Goal: Transaction & Acquisition: Book appointment/travel/reservation

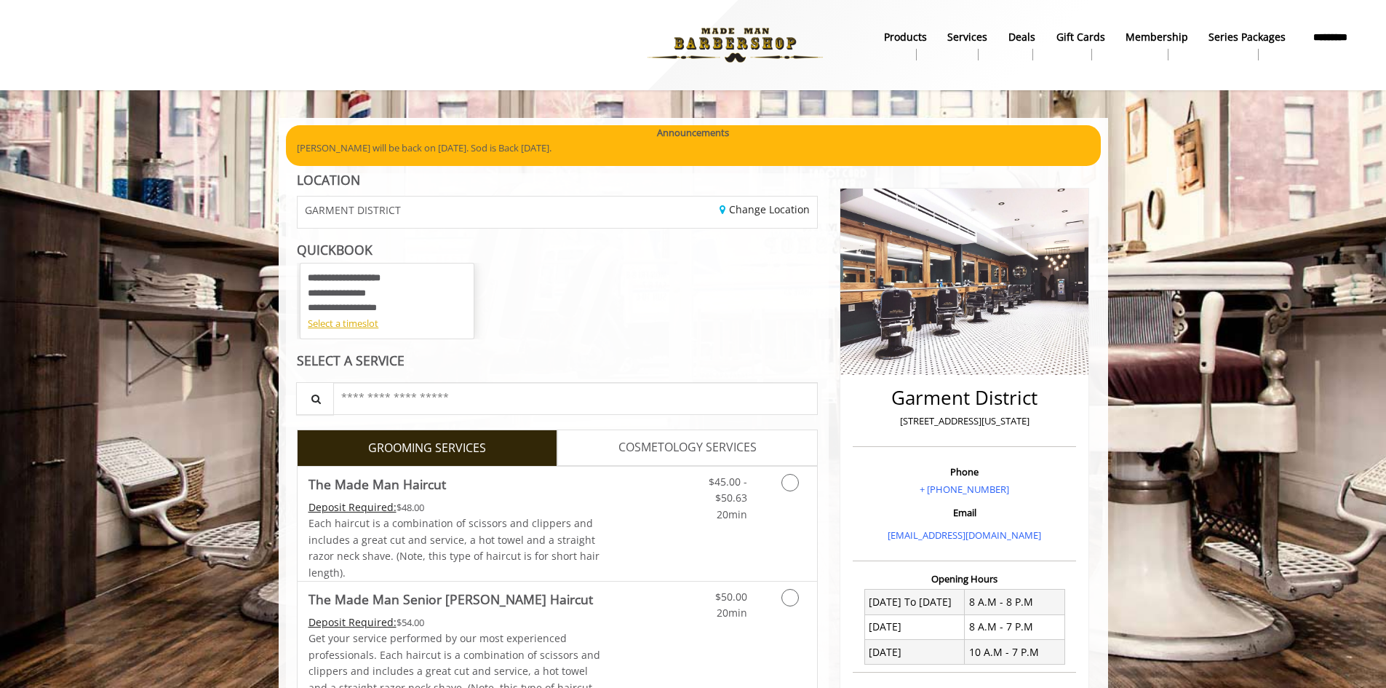
click at [539, 36] on div at bounding box center [428, 45] width 814 height 80
click at [663, 328] on div "**********" at bounding box center [558, 301] width 522 height 76
click at [1264, 45] on b "Series packages" at bounding box center [1246, 37] width 77 height 16
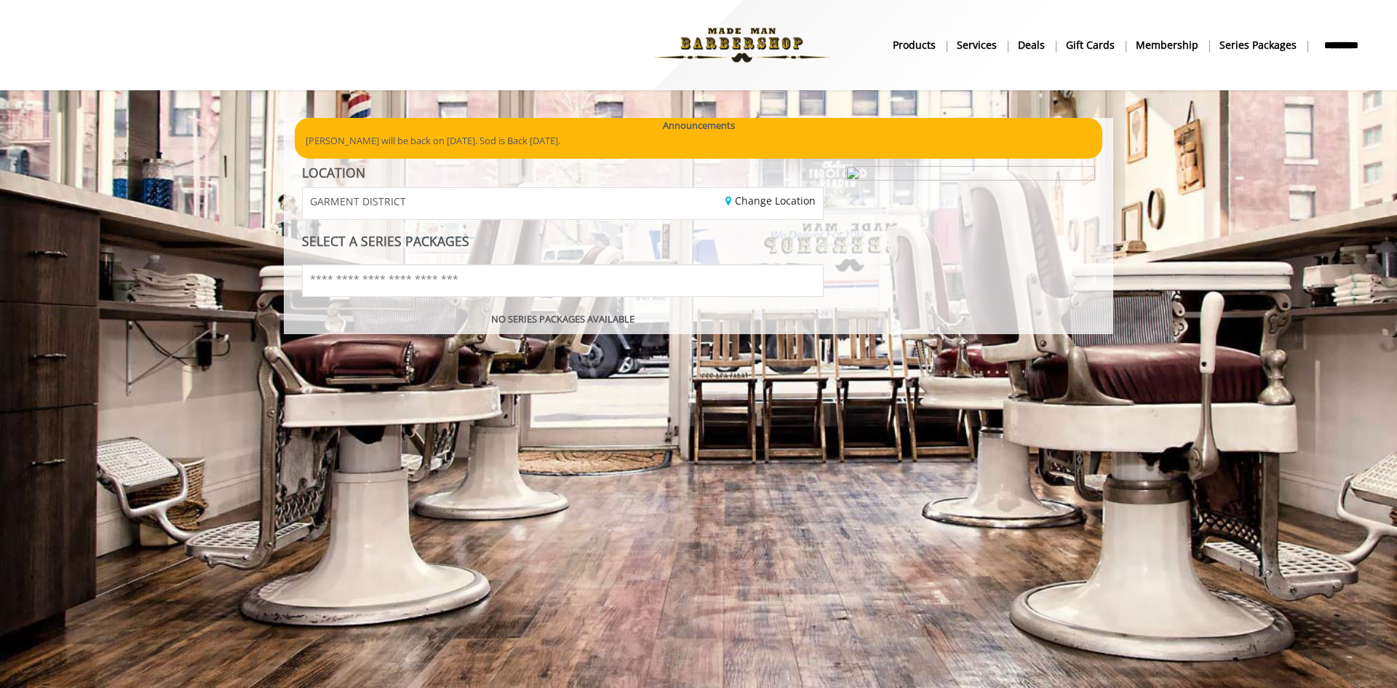
click at [1171, 45] on b "Membership" at bounding box center [1167, 45] width 63 height 16
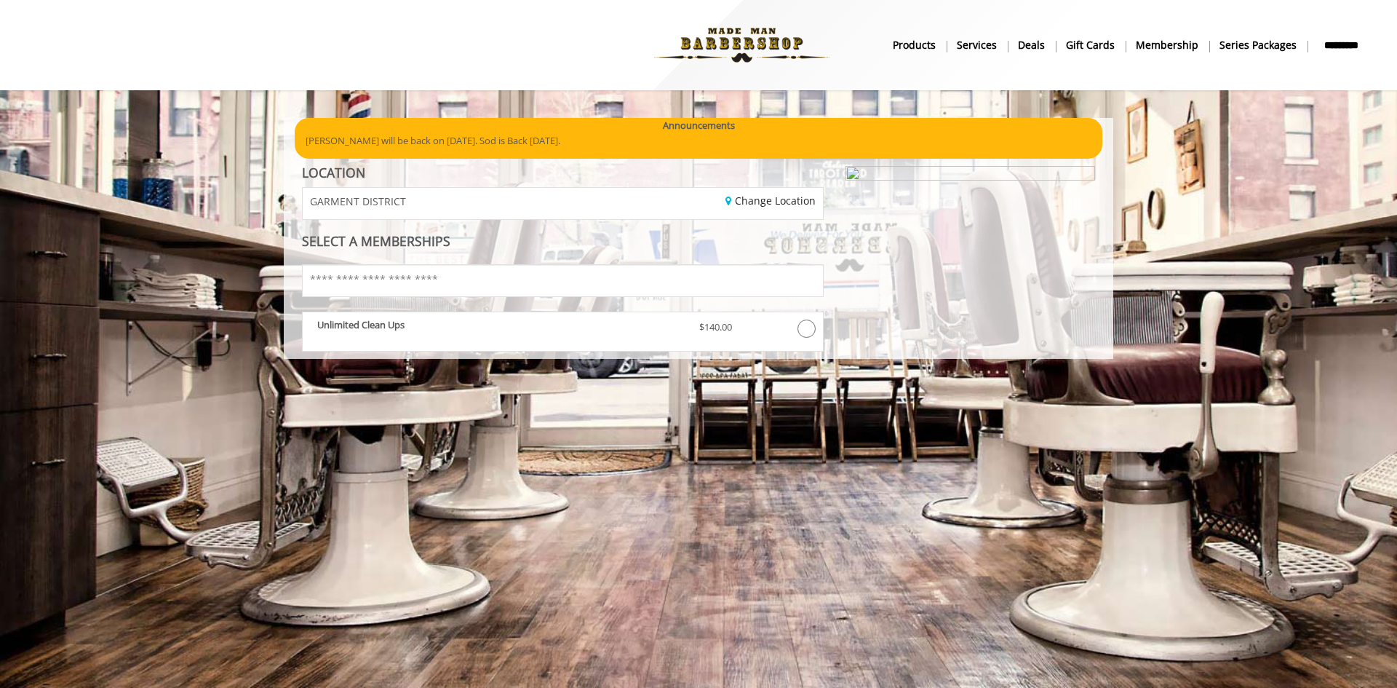
click at [722, 232] on div "Show Offers LOCATION GARMENT DISTRICT Change Location SELECT A MEMBERSHIPS Sear…" at bounding box center [562, 259] width 543 height 186
click at [1029, 52] on b "Deals" at bounding box center [1031, 45] width 27 height 16
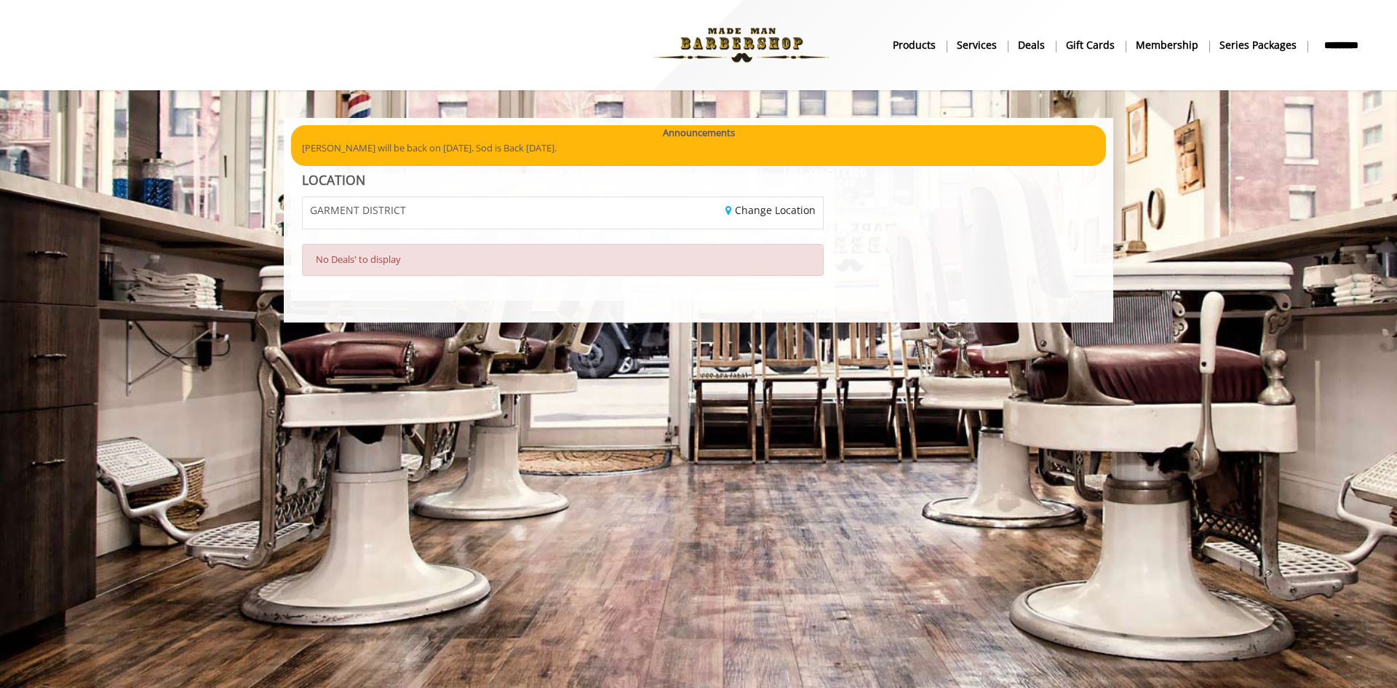
click at [989, 42] on b "Services" at bounding box center [977, 45] width 40 height 16
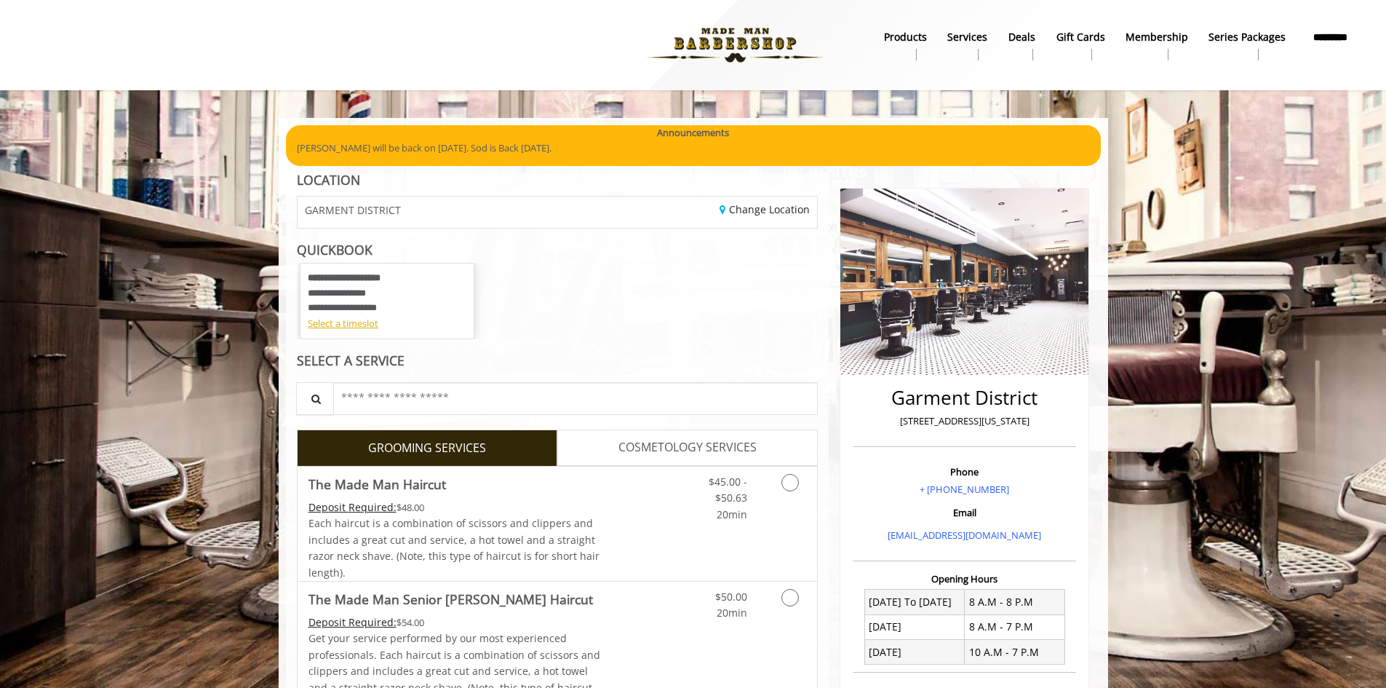
click at [892, 45] on b "products" at bounding box center [905, 37] width 43 height 16
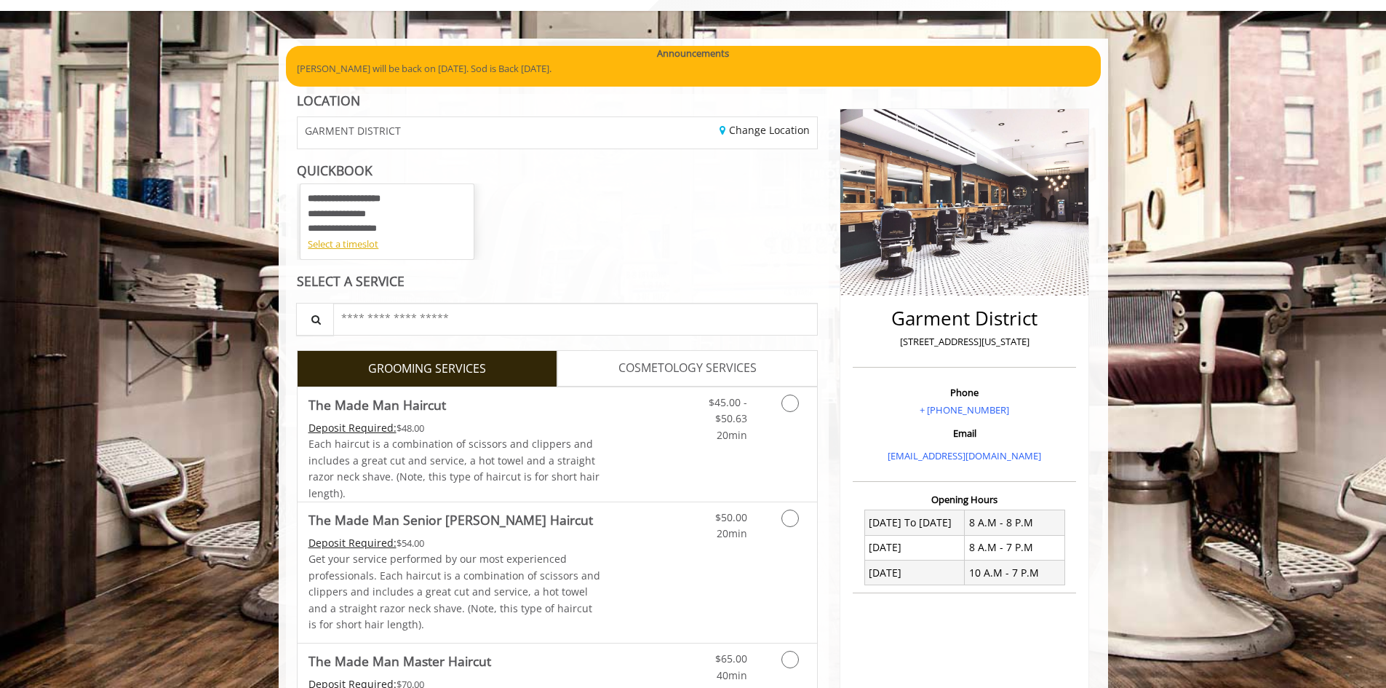
scroll to position [47, 0]
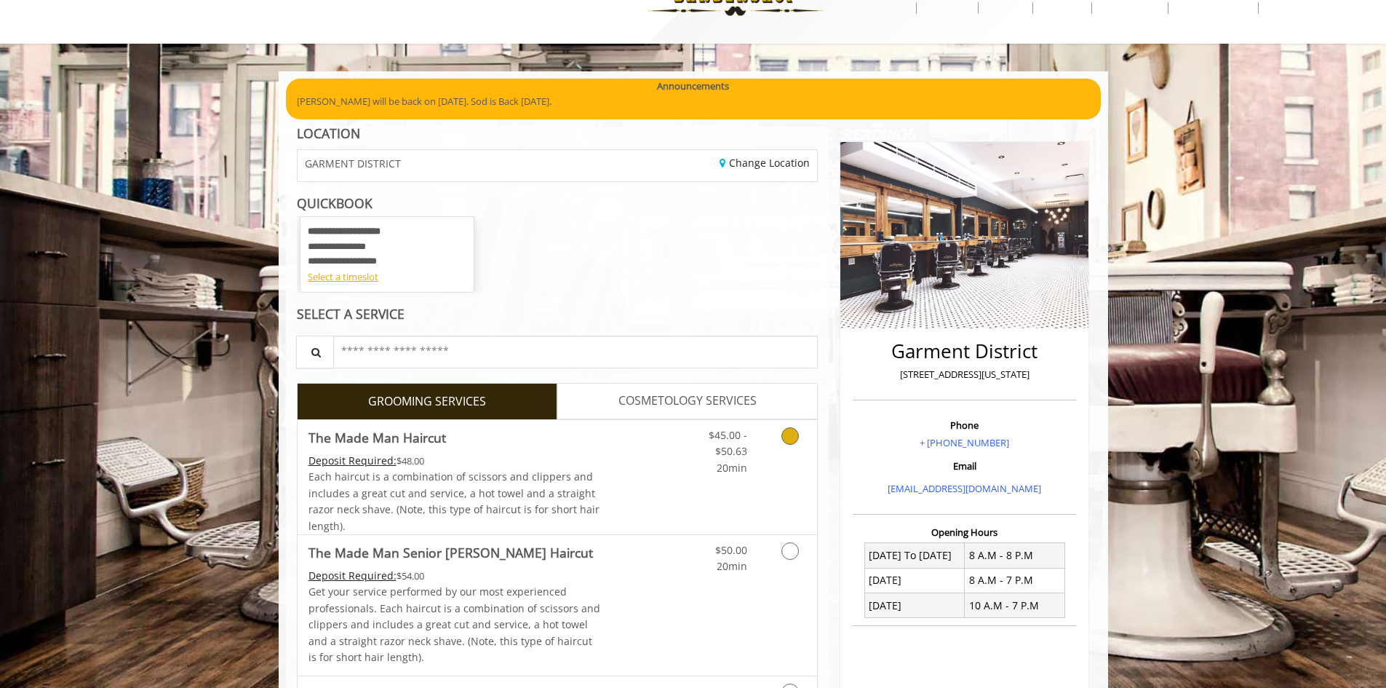
click at [711, 459] on link "$45.00 - $50.63 20min" at bounding box center [717, 448] width 60 height 56
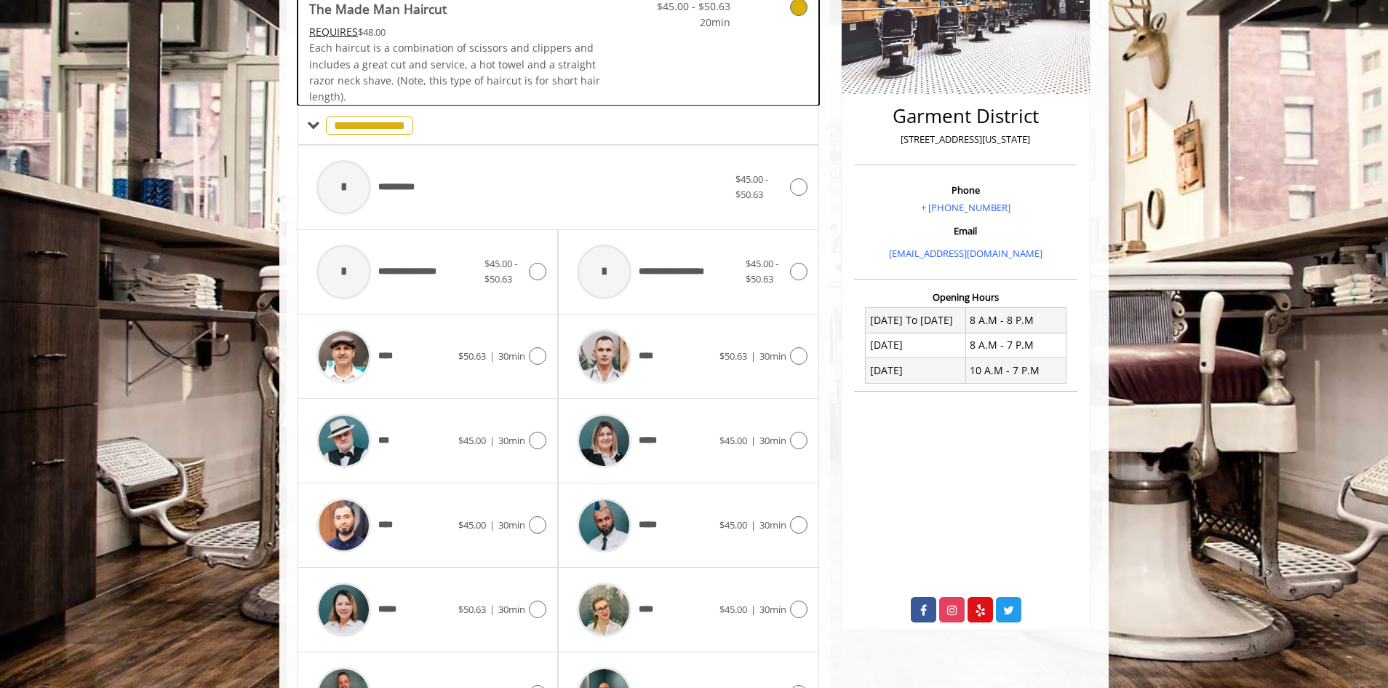
scroll to position [387, 0]
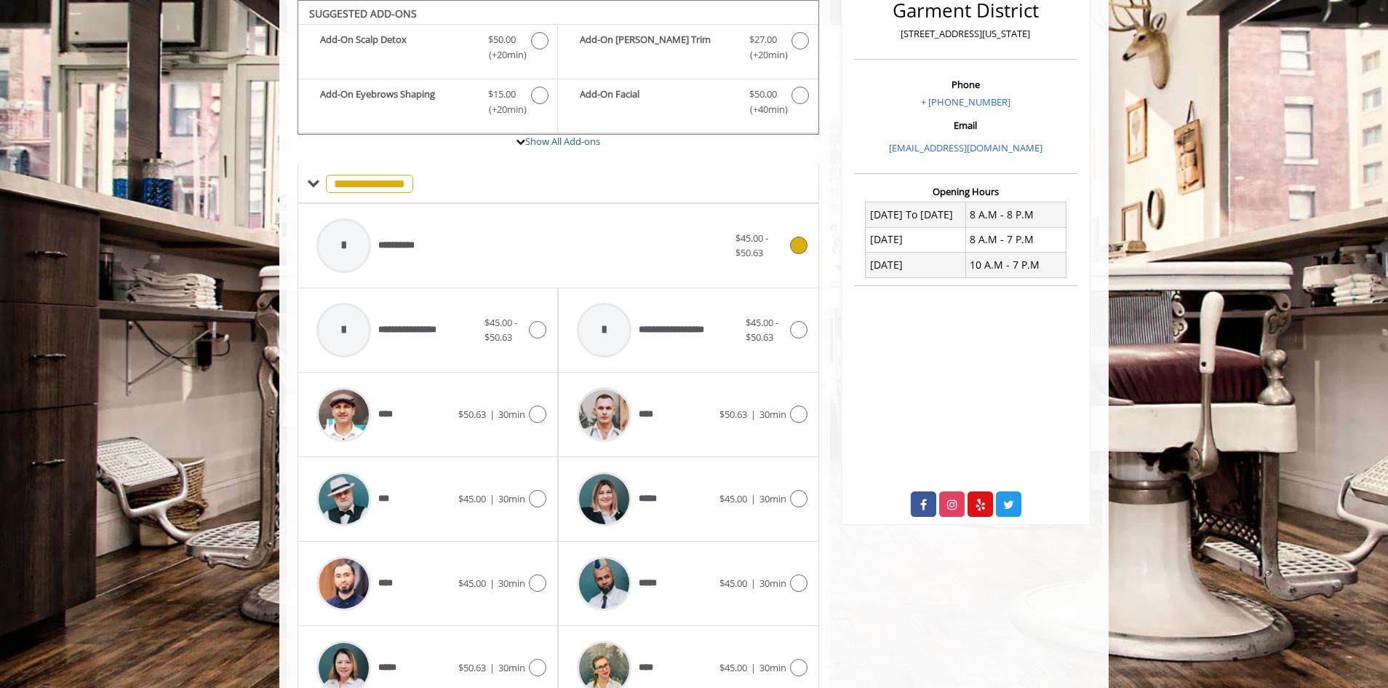
click at [781, 235] on span "$45.00 - $50.63" at bounding box center [761, 246] width 50 height 31
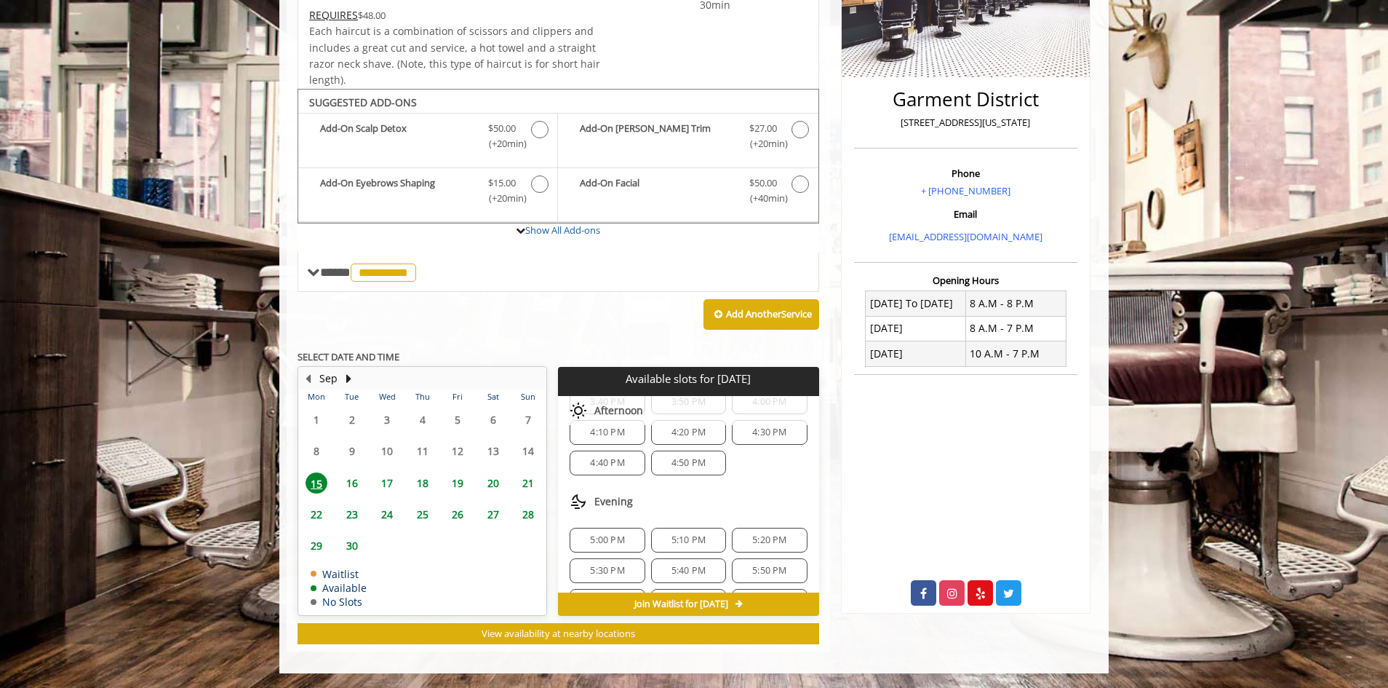
scroll to position [0, 0]
click at [765, 455] on div "1:00 PM" at bounding box center [769, 449] width 75 height 25
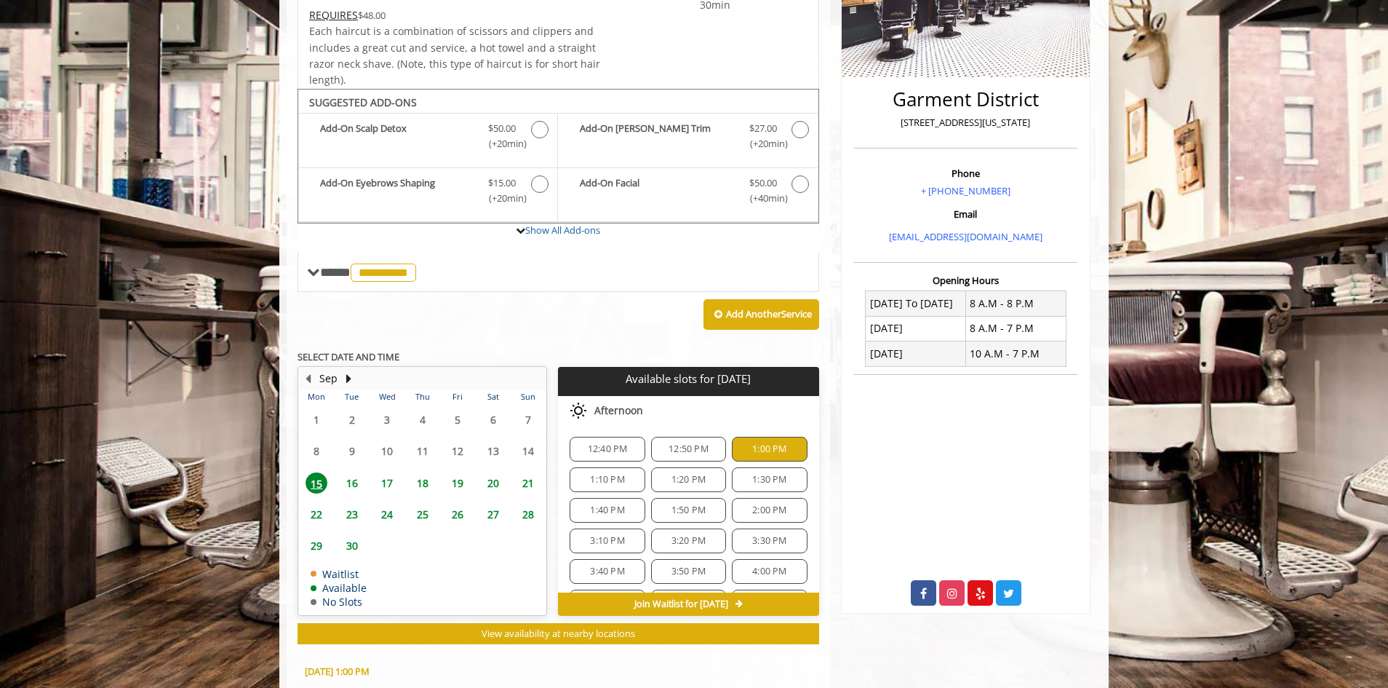
scroll to position [561, 0]
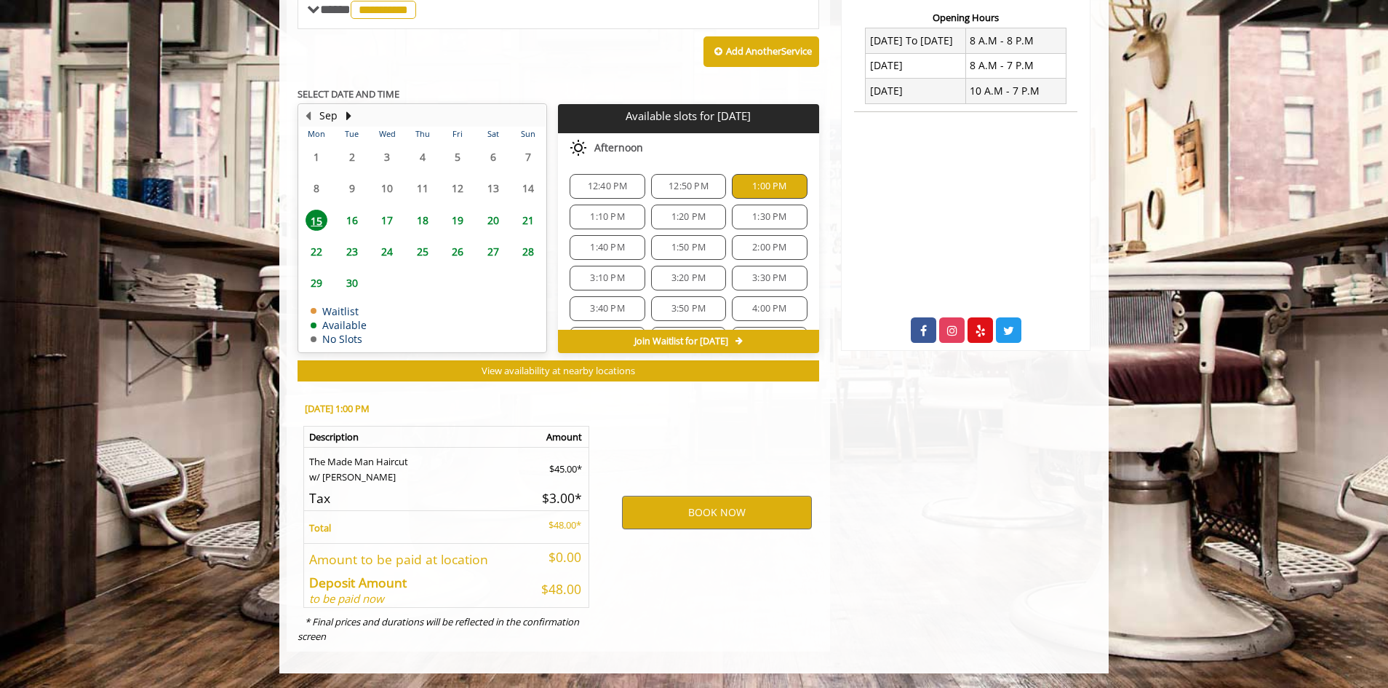
click at [1035, 474] on div "[GEOGRAPHIC_DATA][STREET_ADDRESS][US_STATE] Phone + [PHONE_NUMBER] Email [EMAIL…" at bounding box center [965, 131] width 271 height 1039
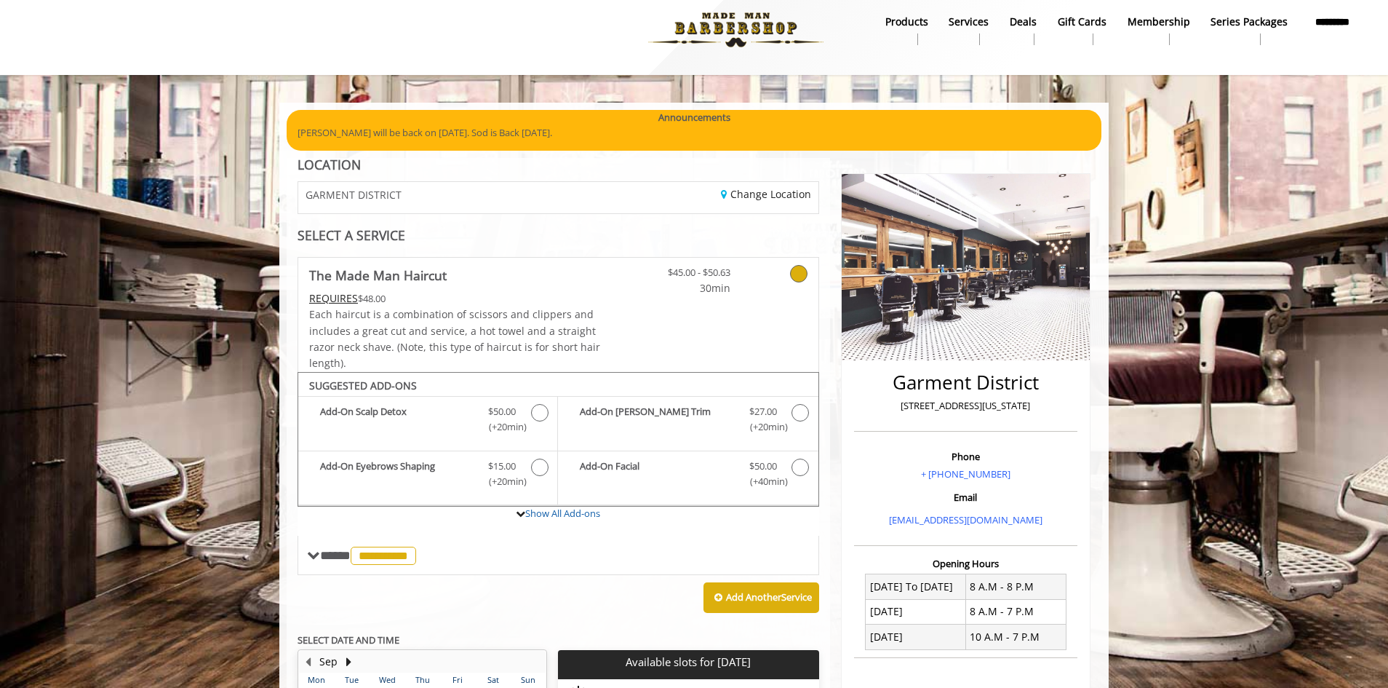
scroll to position [0, 0]
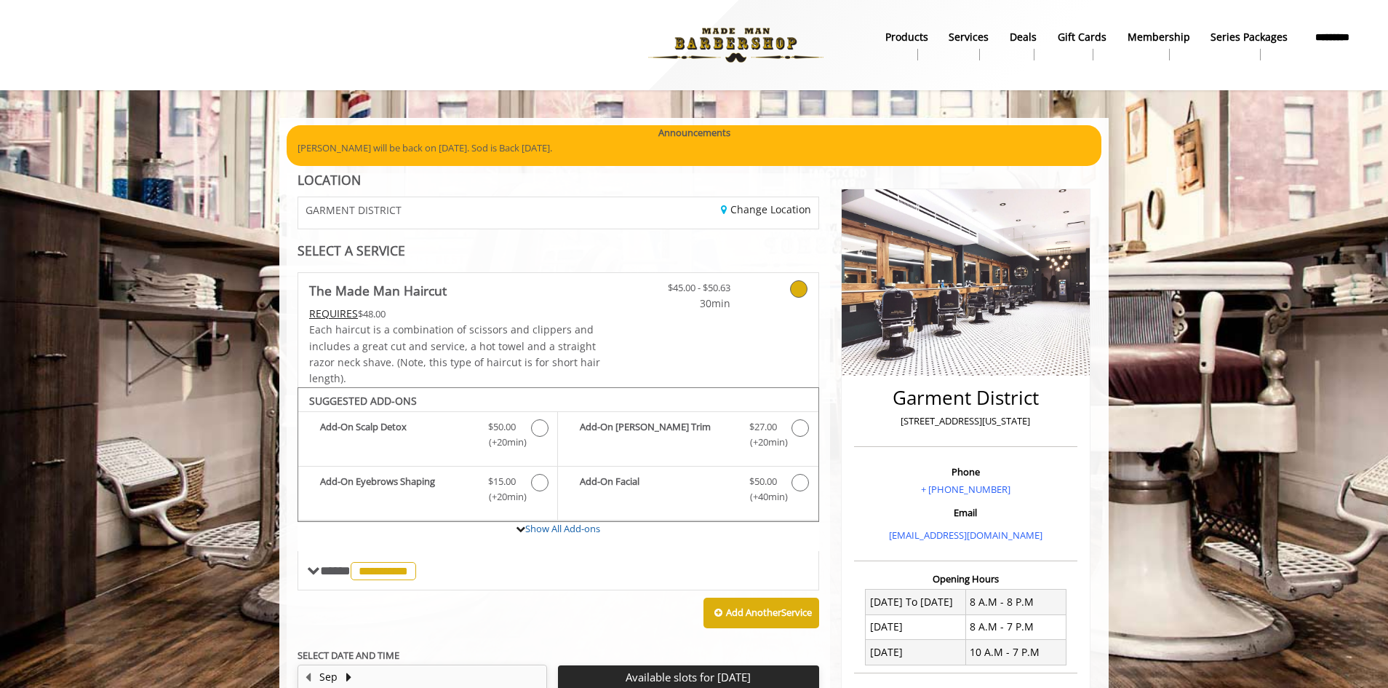
click at [583, 610] on div "Add Another Service" at bounding box center [559, 612] width 522 height 45
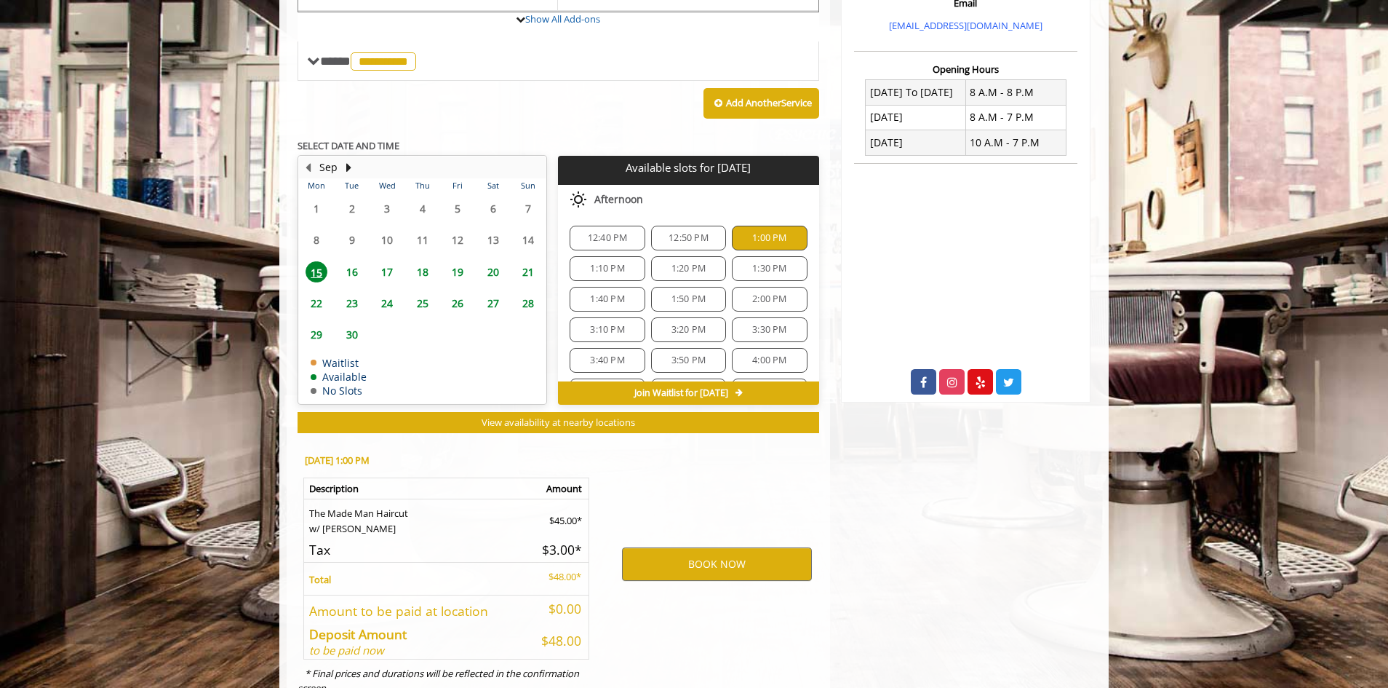
click at [693, 239] on span "12:50 PM" at bounding box center [689, 238] width 40 height 12
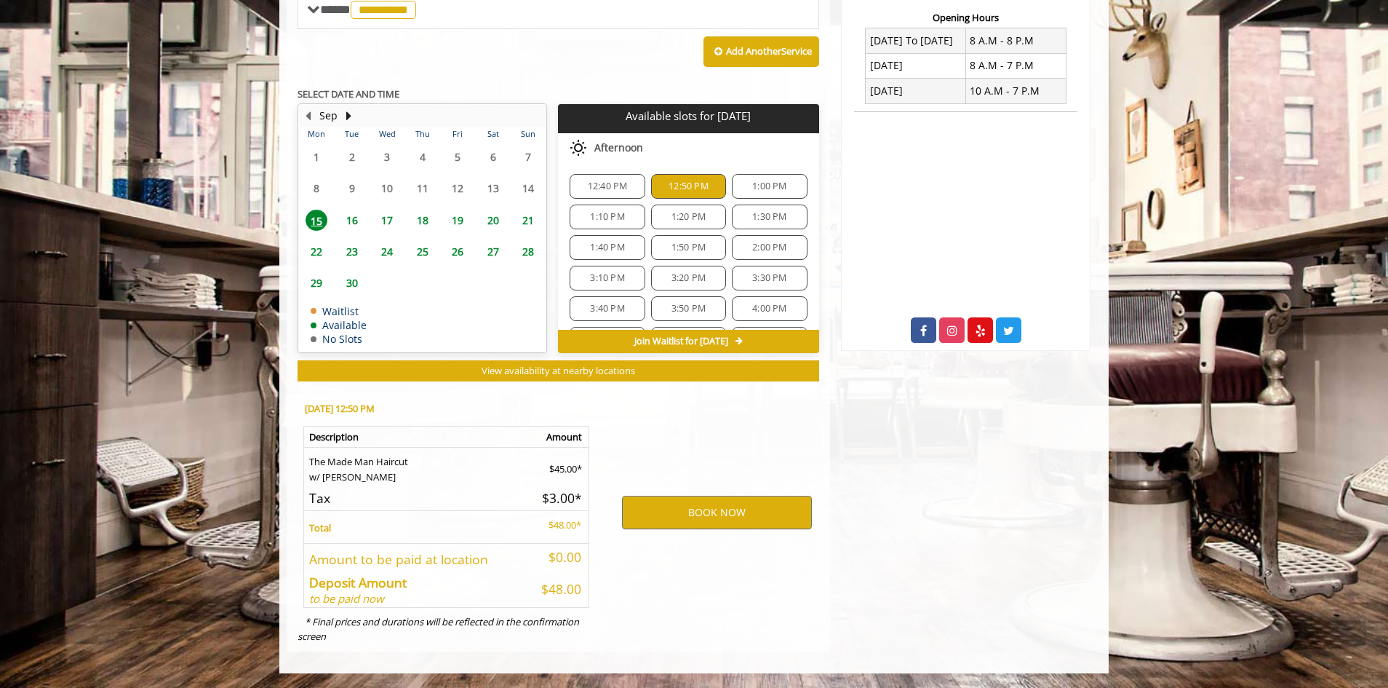
click at [968, 516] on div "[GEOGRAPHIC_DATA][STREET_ADDRESS][US_STATE] Phone + [PHONE_NUMBER] Email [EMAIL…" at bounding box center [965, 131] width 271 height 1039
click at [713, 503] on button "BOOK NOW" at bounding box center [717, 511] width 190 height 33
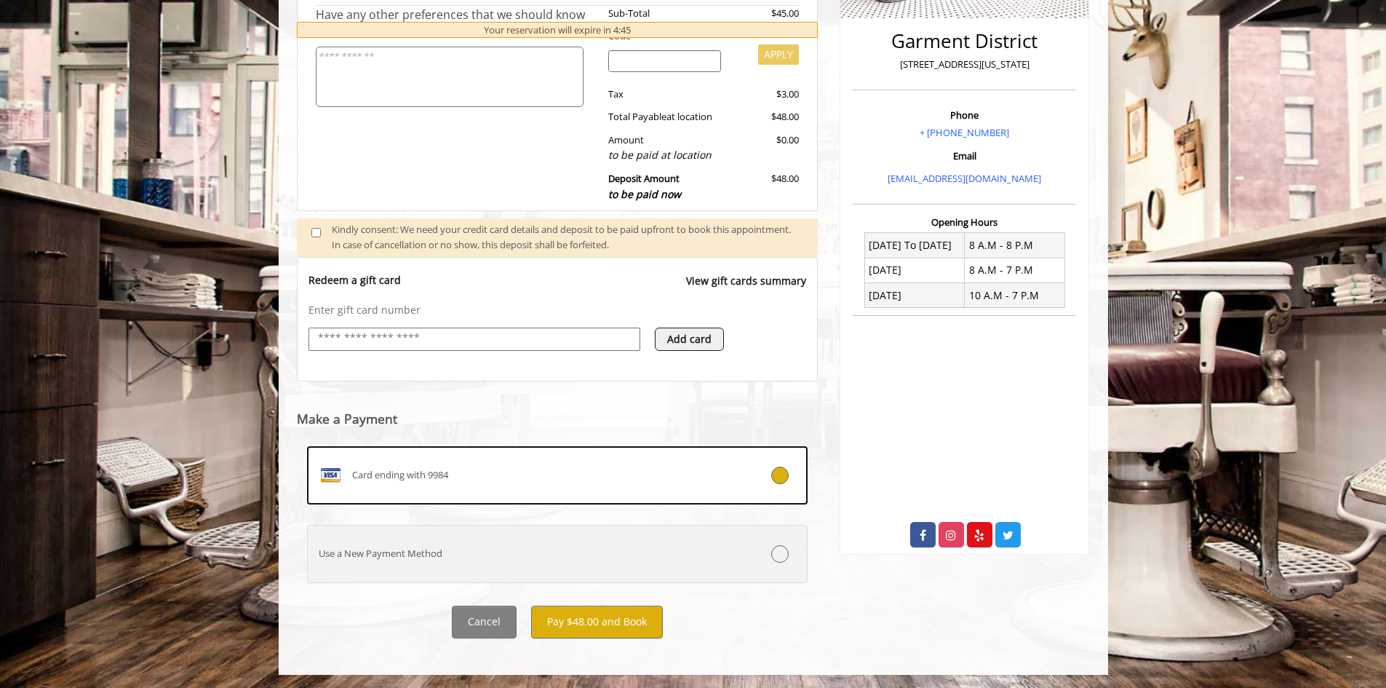
scroll to position [358, 0]
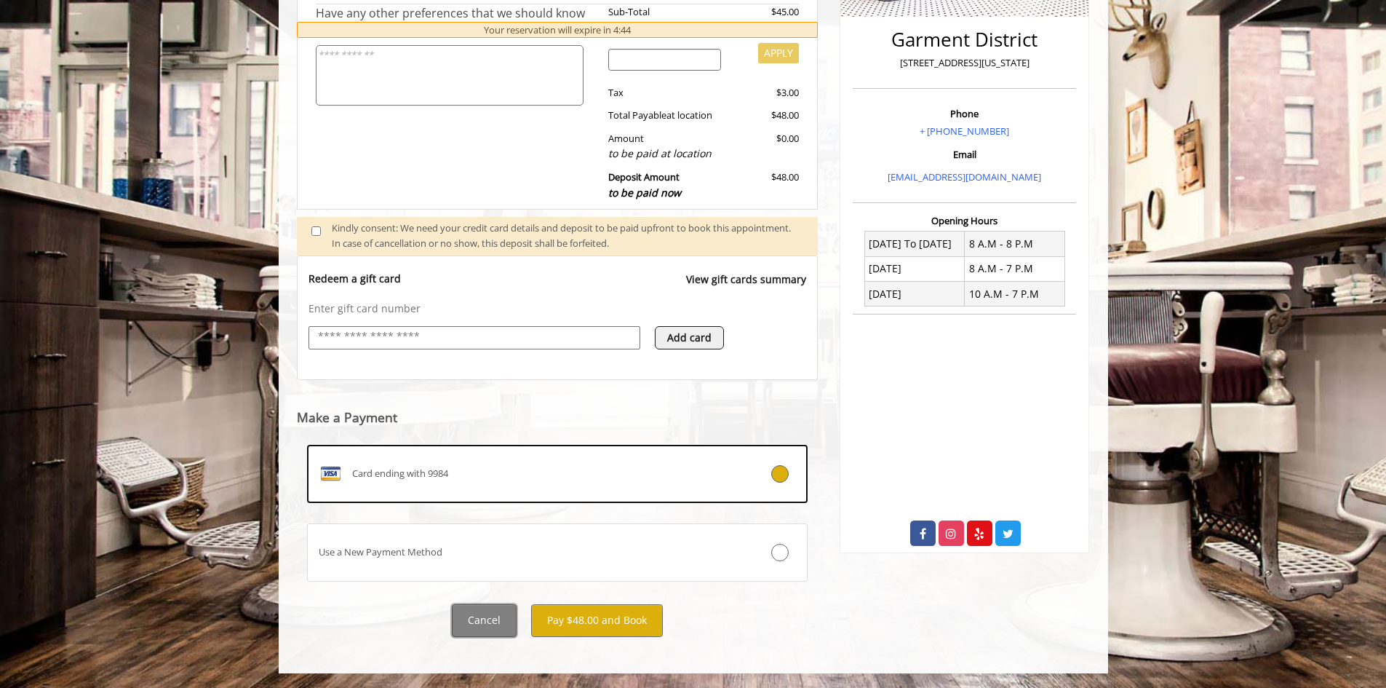
click at [491, 620] on button "Cancel" at bounding box center [484, 620] width 65 height 33
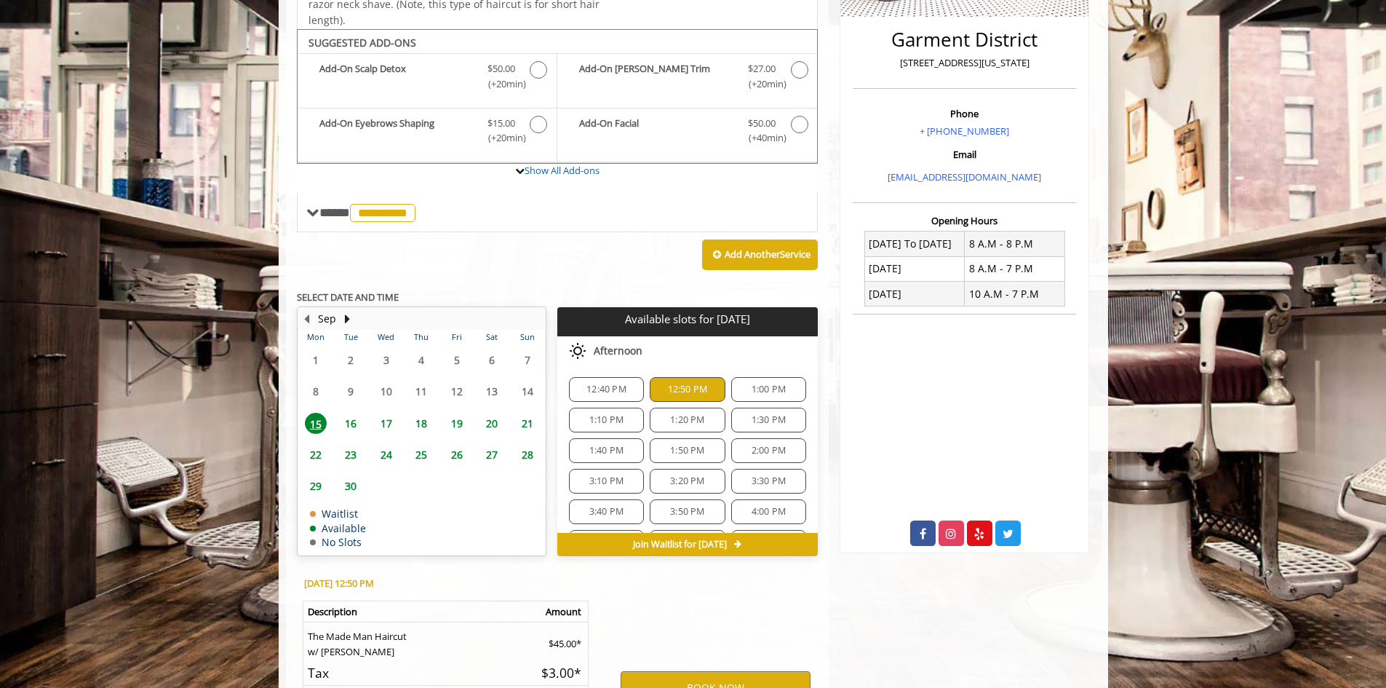
click at [752, 394] on span "1:00 PM" at bounding box center [769, 389] width 34 height 12
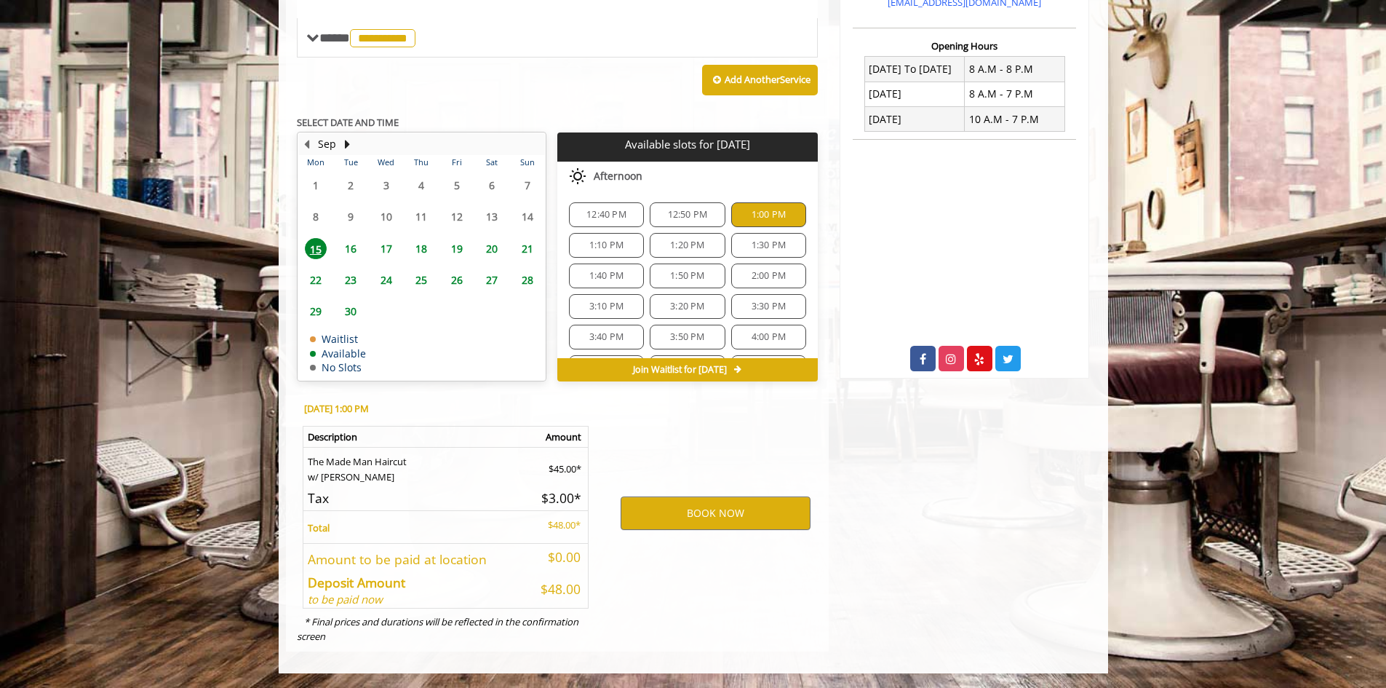
click at [693, 204] on div "12:50 PM" at bounding box center [687, 214] width 75 height 25
click at [729, 516] on button "BOOK NOW" at bounding box center [716, 512] width 190 height 33
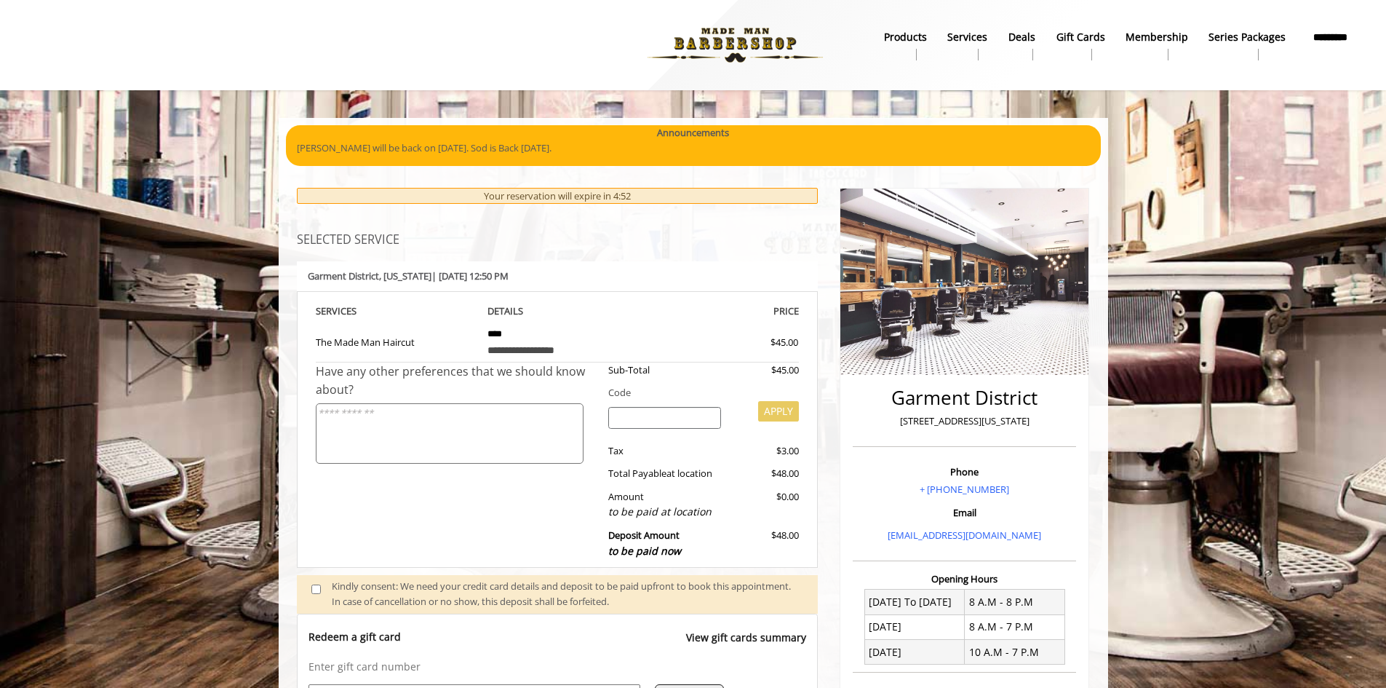
scroll to position [358, 0]
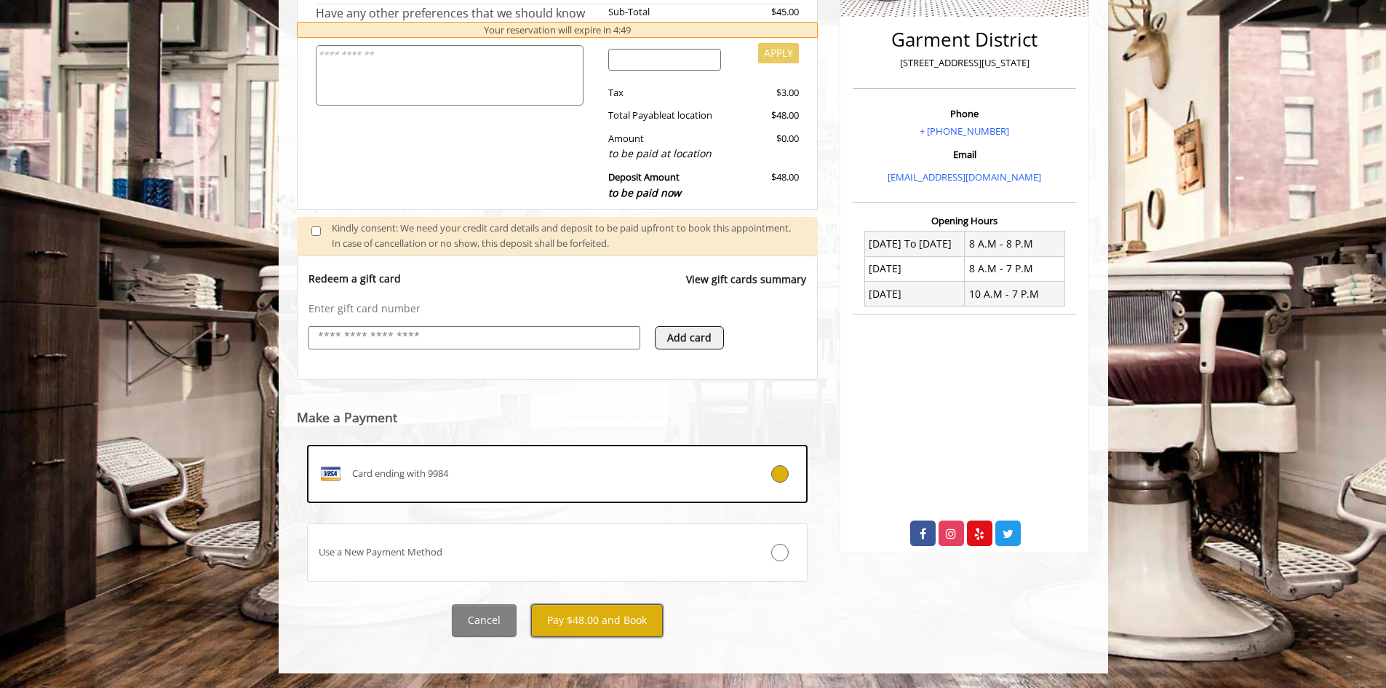
click at [573, 620] on button "Pay $48.00 and Book" at bounding box center [597, 620] width 132 height 33
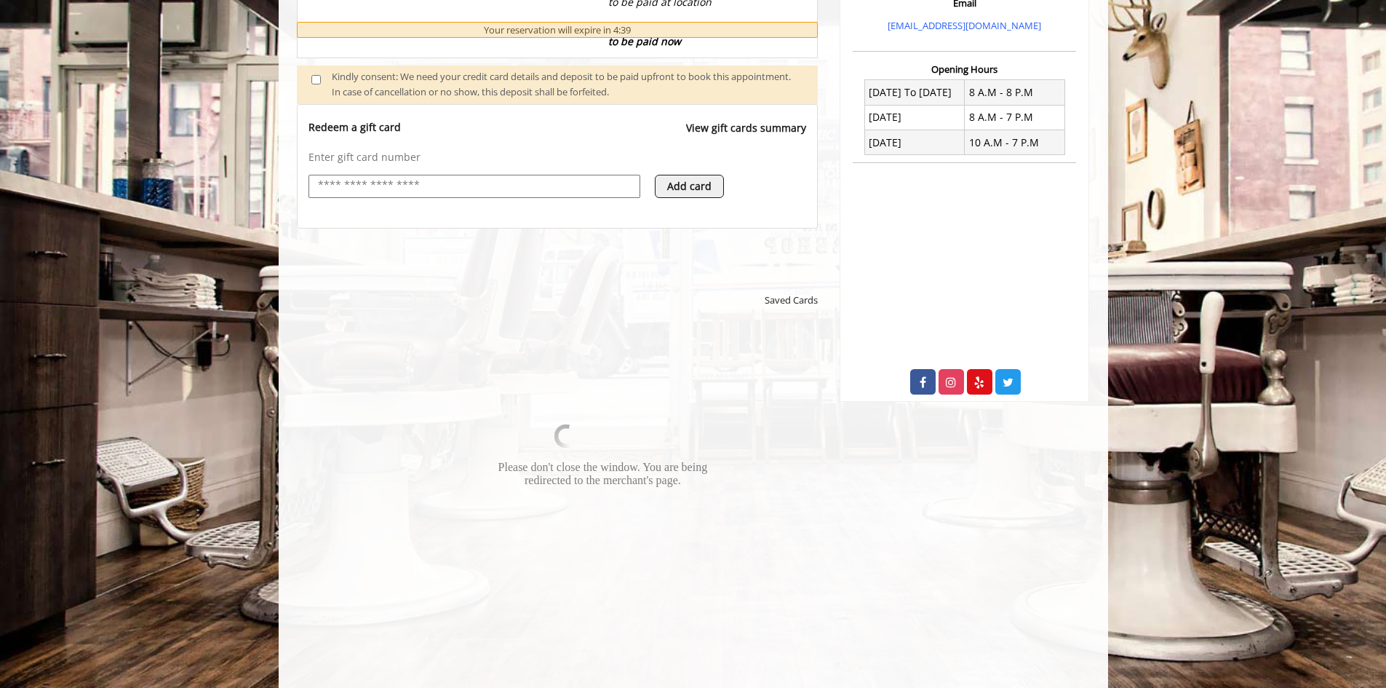
scroll to position [669, 0]
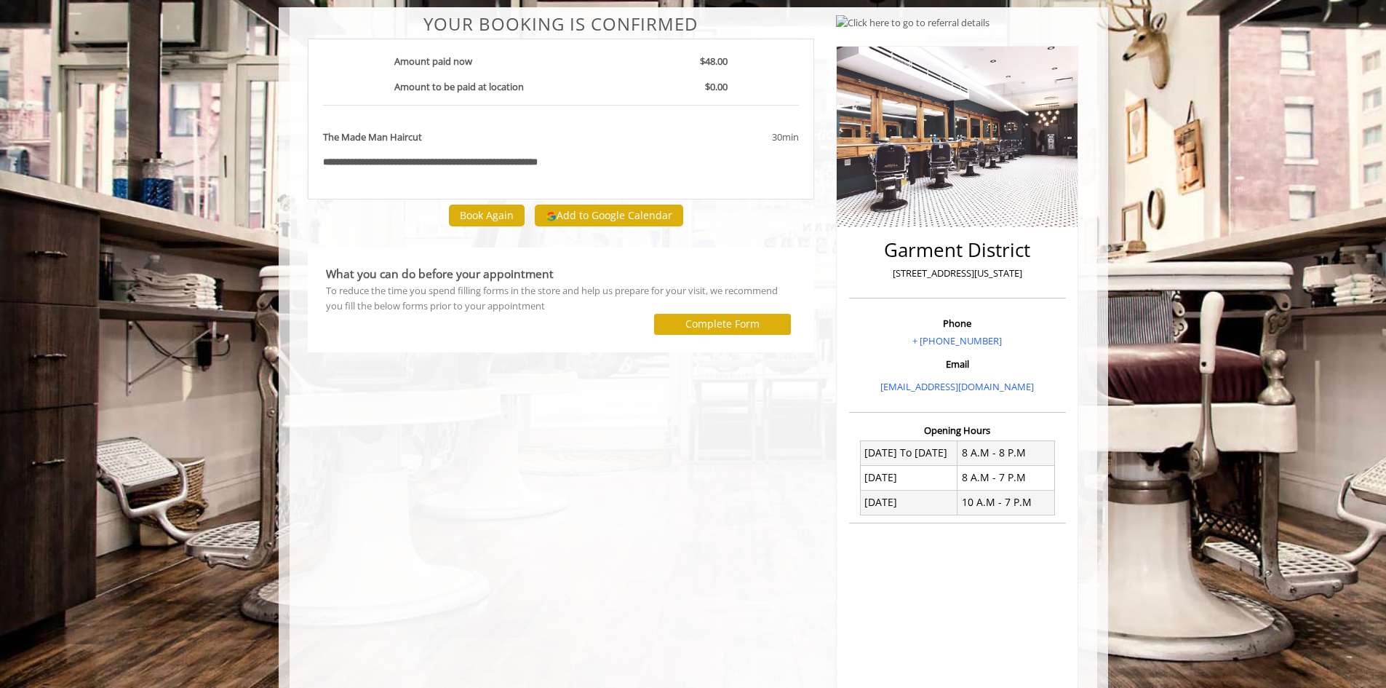
scroll to position [220, 0]
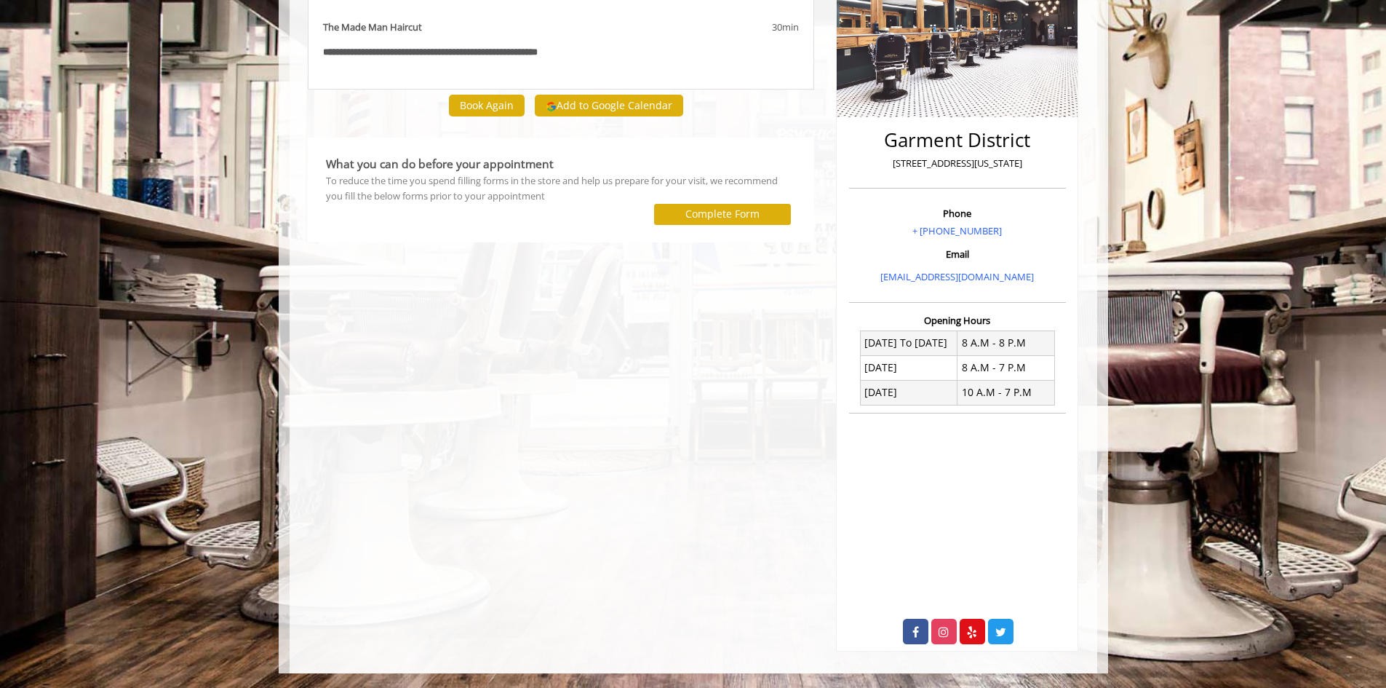
click at [378, 375] on div "**********" at bounding box center [561, 278] width 529 height 746
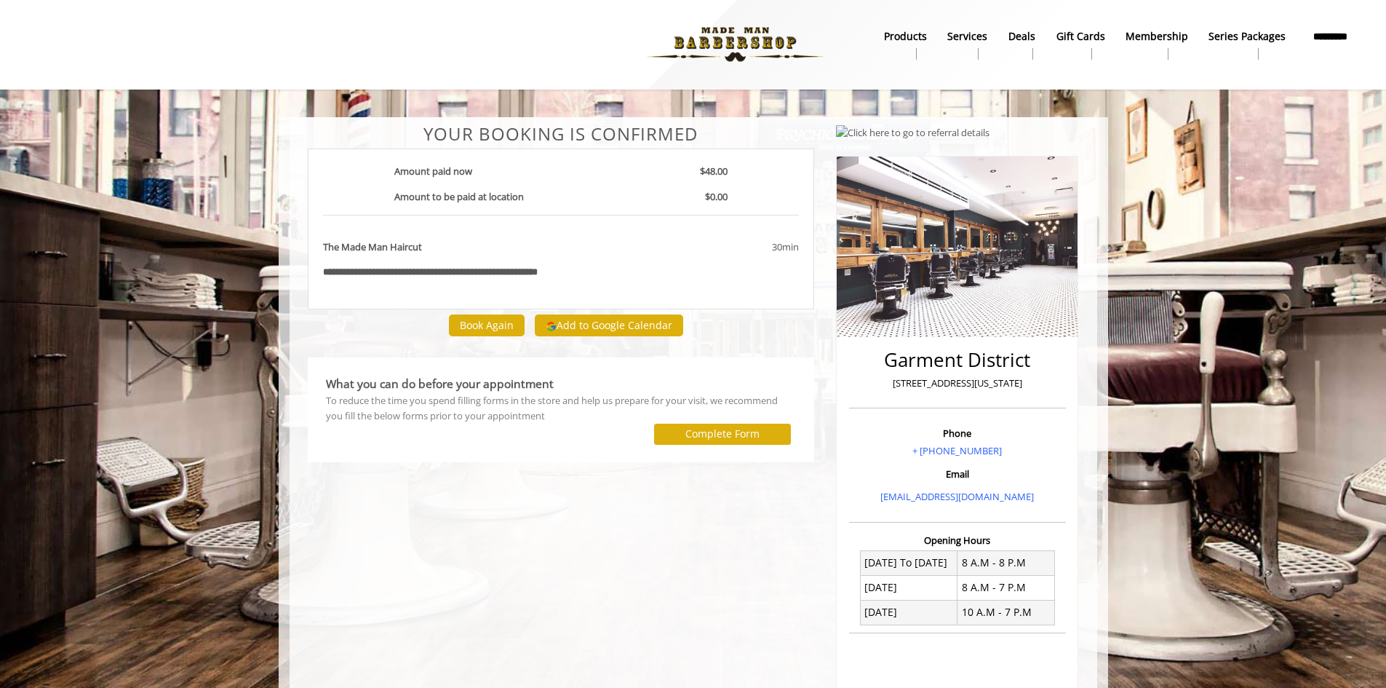
scroll to position [0, 0]
